Goal: Book appointment/travel/reservation

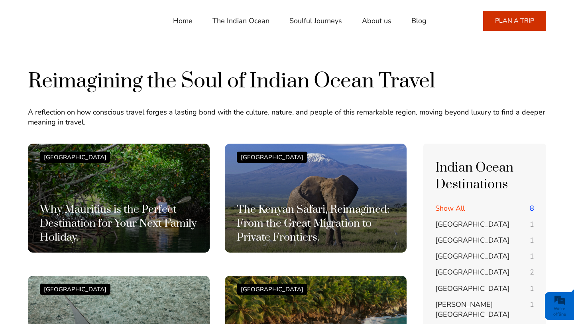
click at [300, 25] on link "Soulful Journeys" at bounding box center [315, 20] width 53 height 19
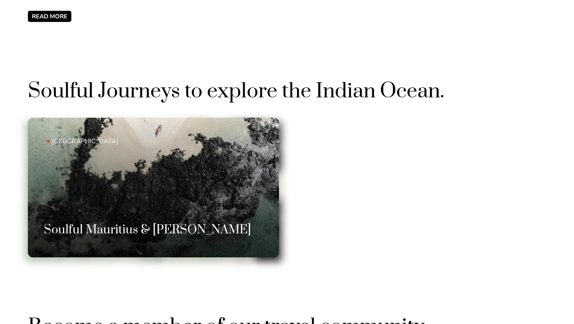
click at [181, 198] on link "Mauritius Soulful Mauritius & Rodrigues" at bounding box center [153, 187] width 251 height 139
